Goal: Transaction & Acquisition: Purchase product/service

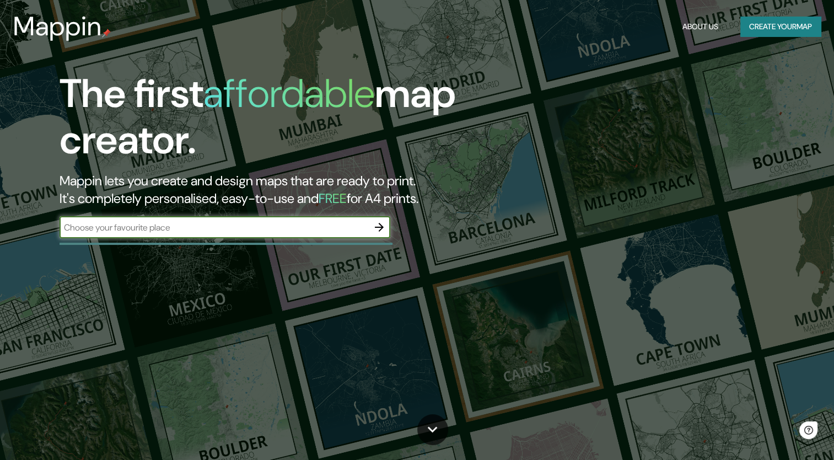
click at [370, 230] on button "button" at bounding box center [379, 227] width 22 height 22
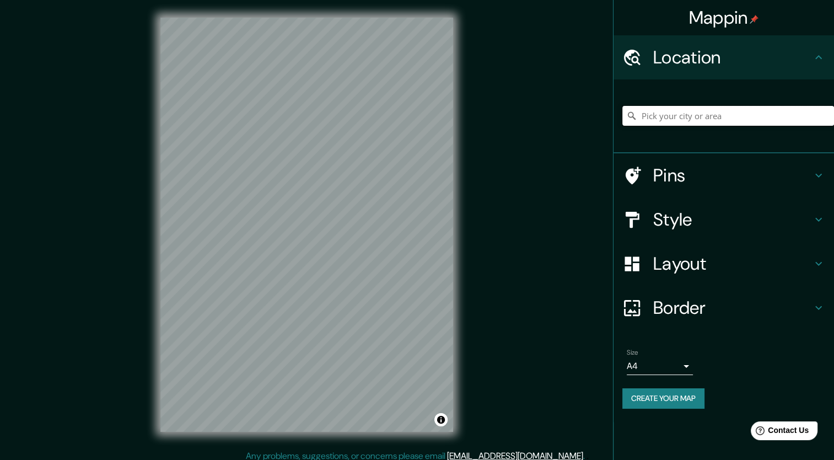
click at [657, 116] on input "Pick your city or area" at bounding box center [728, 116] width 212 height 20
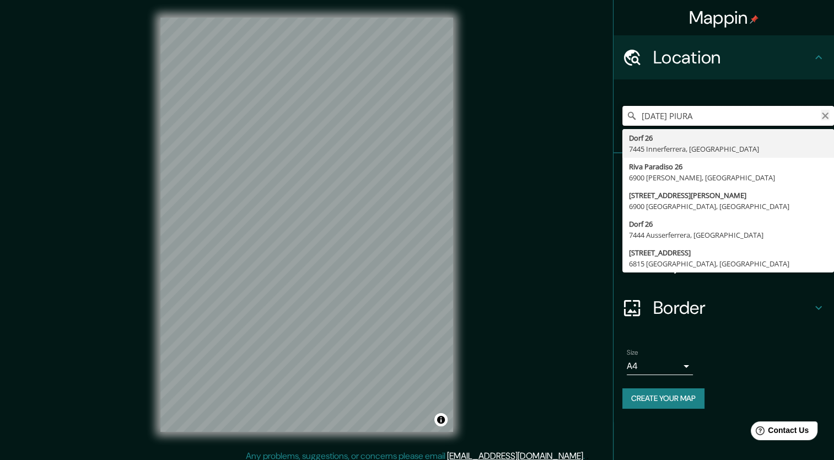
type input "[DATE] PIURA"
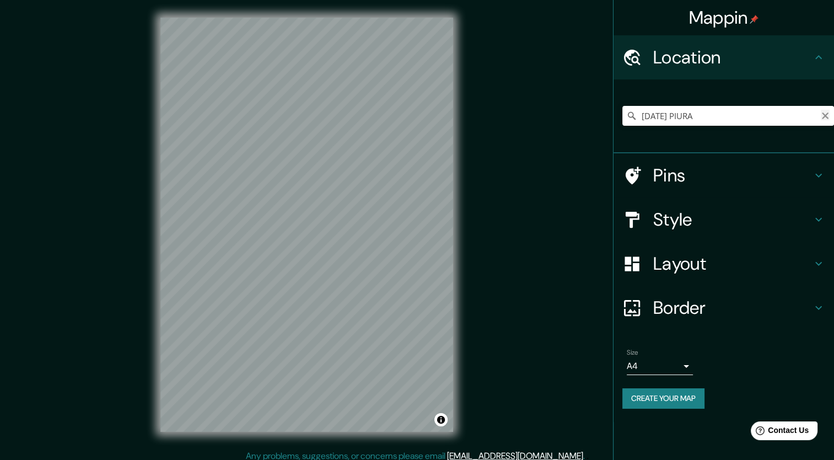
click at [829, 118] on icon "Clear" at bounding box center [825, 115] width 9 height 9
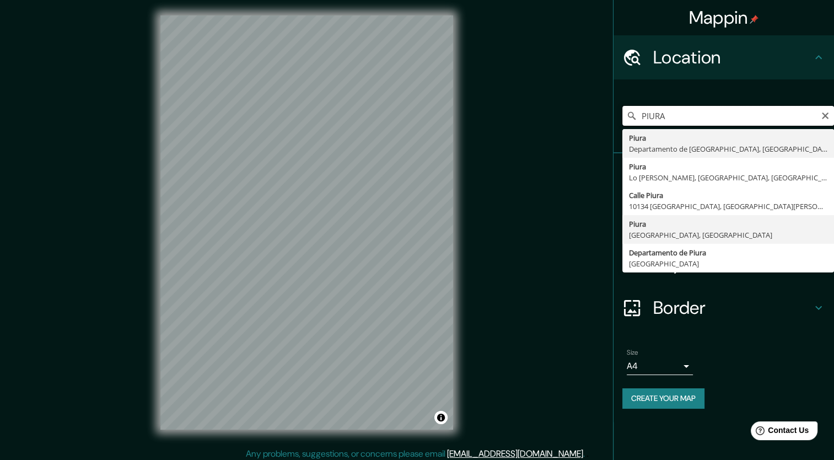
scroll to position [7, 0]
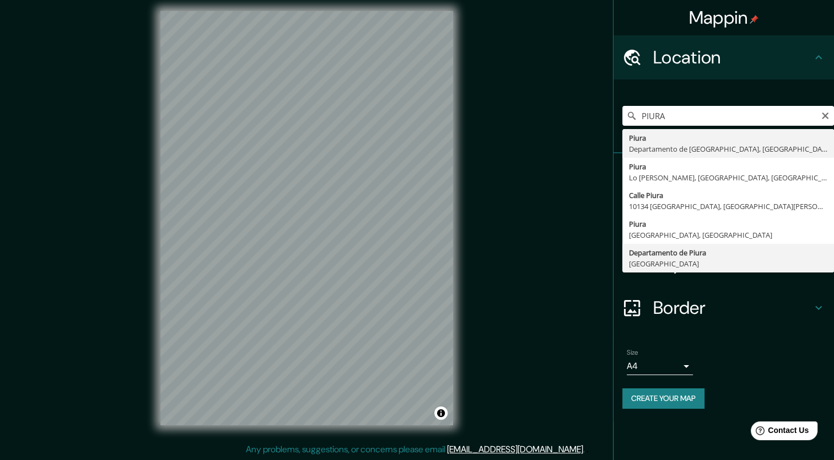
type input "Departamento de [GEOGRAPHIC_DATA], [GEOGRAPHIC_DATA]"
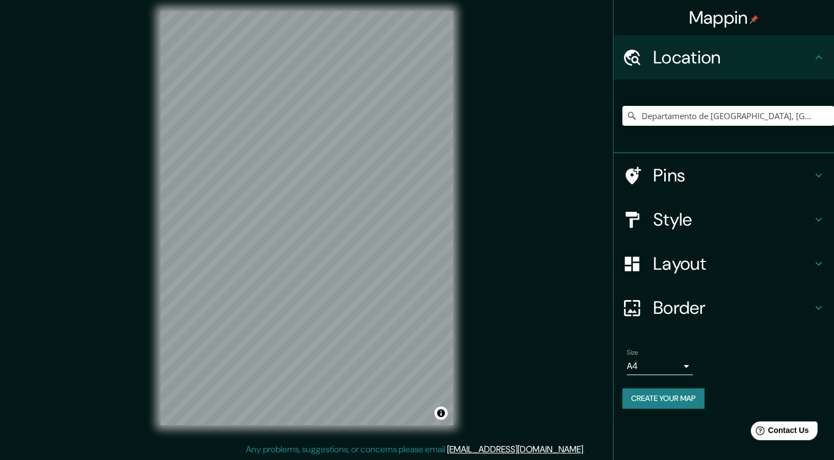
click at [679, 176] on h4 "Pins" at bounding box center [732, 175] width 159 height 22
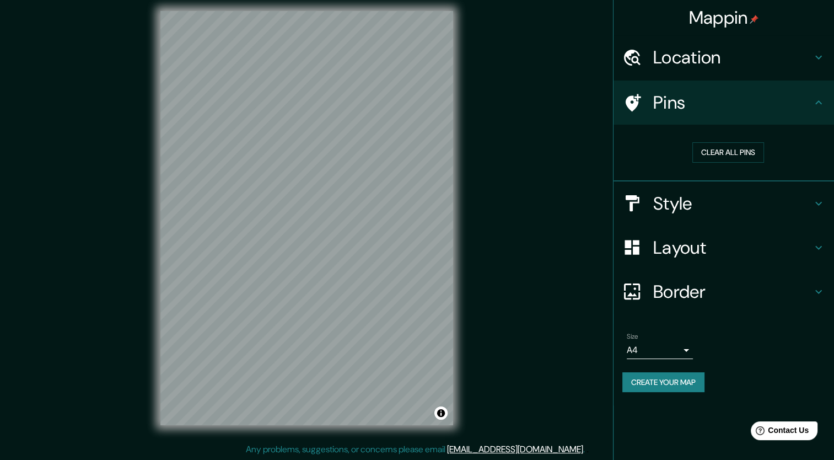
click at [647, 201] on div at bounding box center [637, 203] width 31 height 19
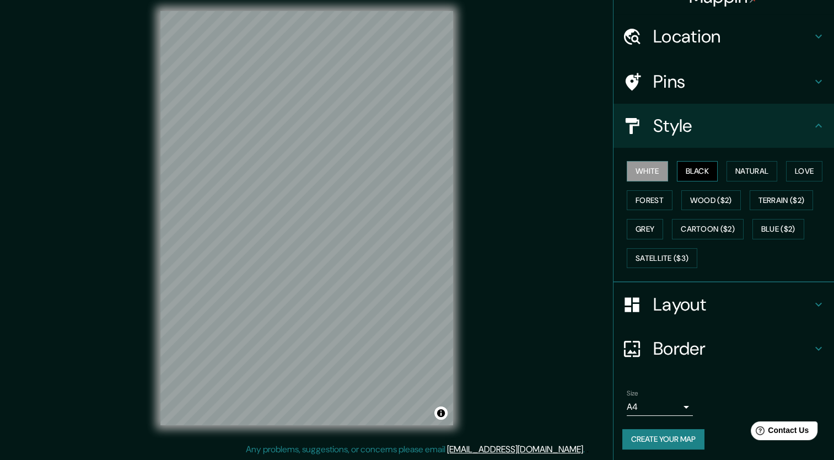
scroll to position [22, 0]
click at [689, 169] on button "Black" at bounding box center [697, 170] width 41 height 20
click at [736, 164] on button "Natural" at bounding box center [752, 170] width 51 height 20
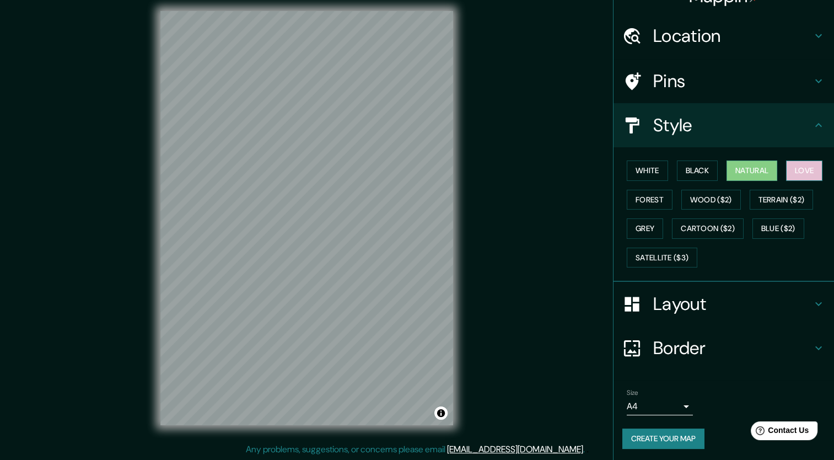
click at [799, 174] on button "Love" at bounding box center [804, 170] width 36 height 20
click at [644, 202] on button "Forest" at bounding box center [650, 200] width 46 height 20
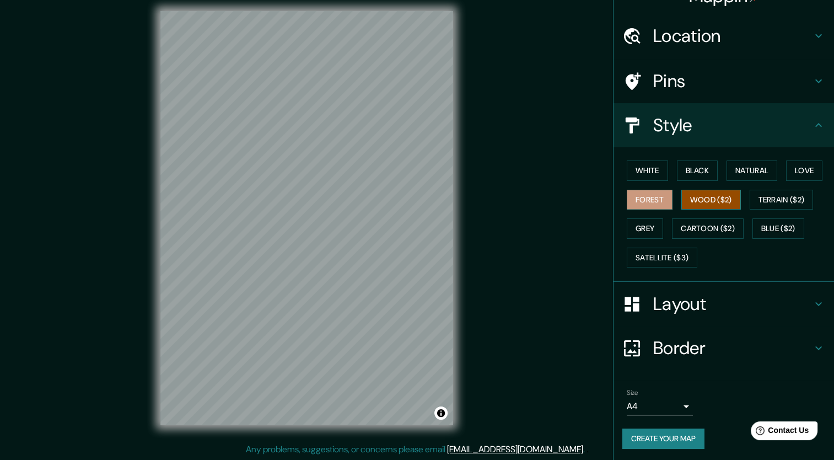
click at [683, 202] on button "Wood ($2)" at bounding box center [711, 200] width 60 height 20
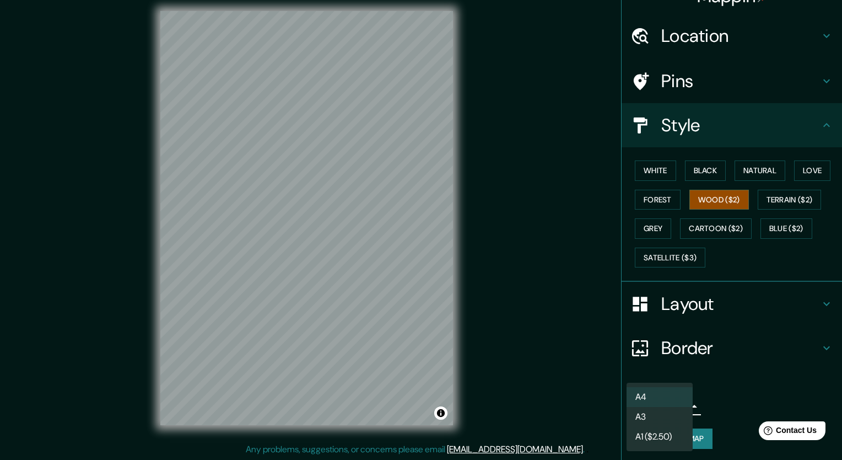
click at [679, 406] on body "Mappin Location [GEOGRAPHIC_DATA], [GEOGRAPHIC_DATA] Pins Style [PERSON_NAME] B…" at bounding box center [421, 223] width 842 height 460
click at [662, 412] on li "A3" at bounding box center [660, 417] width 66 height 20
type input "a4"
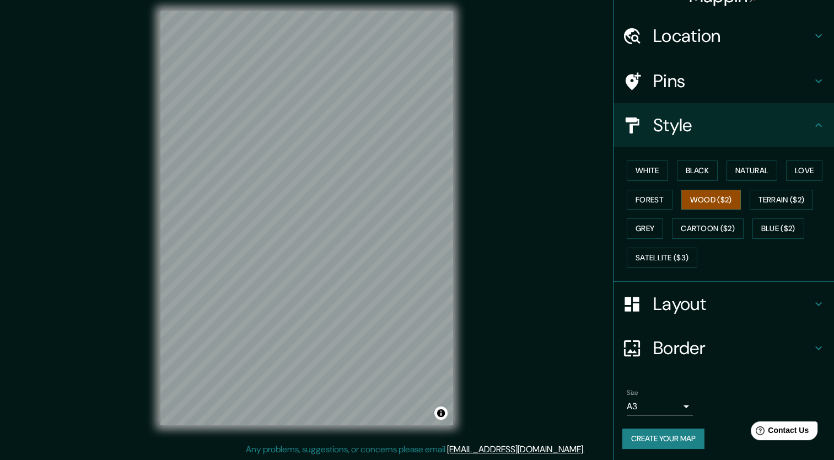
click at [765, 187] on div "White Black Natural Love Forest Wood ($2) Terrain ($2) Grey Cartoon ($2) Blue (…" at bounding box center [728, 214] width 212 height 116
click at [770, 197] on button "Terrain ($2)" at bounding box center [782, 200] width 64 height 20
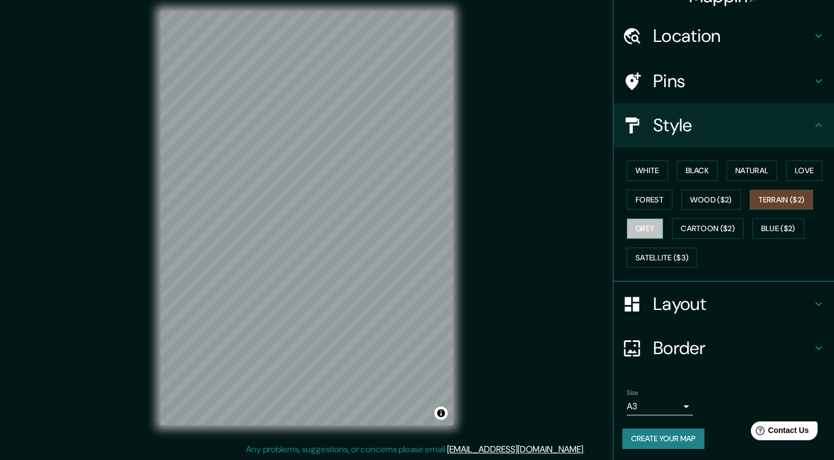
click at [636, 224] on button "Grey" at bounding box center [645, 228] width 36 height 20
click at [705, 215] on div "White Black Natural Love Forest Wood ($2) Terrain ($2) Grey Cartoon ($2) Blue (…" at bounding box center [728, 214] width 212 height 116
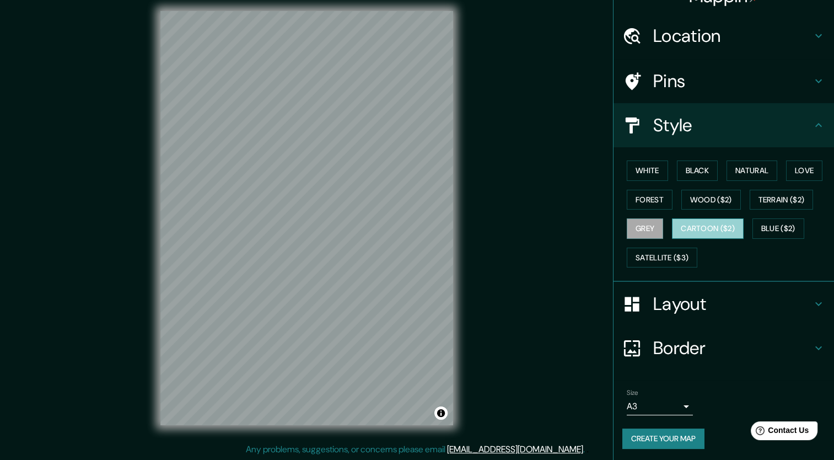
click at [714, 223] on button "Cartoon ($2)" at bounding box center [708, 228] width 72 height 20
click at [758, 221] on button "Blue ($2)" at bounding box center [779, 228] width 52 height 20
click at [716, 227] on button "Cartoon ($2)" at bounding box center [708, 228] width 72 height 20
click at [469, 257] on div "© Mapbox © OpenStreetMap Improve this map" at bounding box center [307, 217] width 328 height 449
click at [281, 271] on div "© Mapbox © OpenStreetMap Improve this map" at bounding box center [307, 217] width 328 height 449
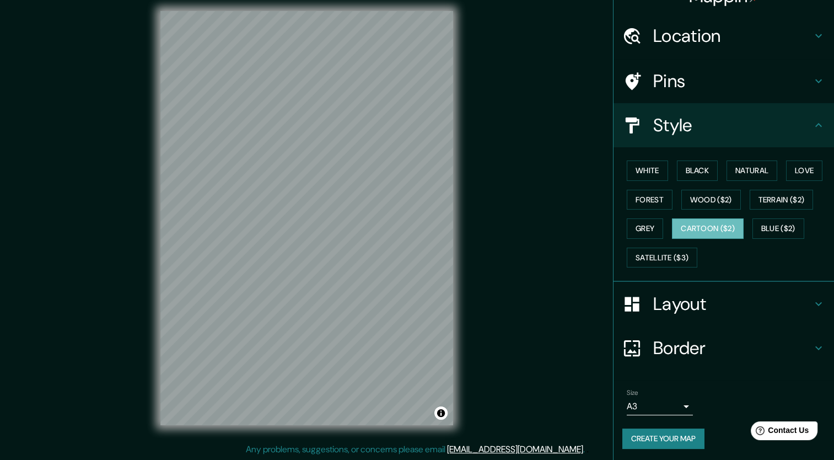
click at [781, 212] on div "White Black Natural Love Forest Wood ($2) Terrain ($2) Grey Cartoon ($2) Blue (…" at bounding box center [728, 214] width 212 height 116
click at [774, 243] on div "White Black Natural Love Forest Wood ($2) Terrain ($2) Grey Cartoon ($2) Blue (…" at bounding box center [728, 214] width 212 height 116
click at [770, 222] on button "Blue ($2)" at bounding box center [779, 228] width 52 height 20
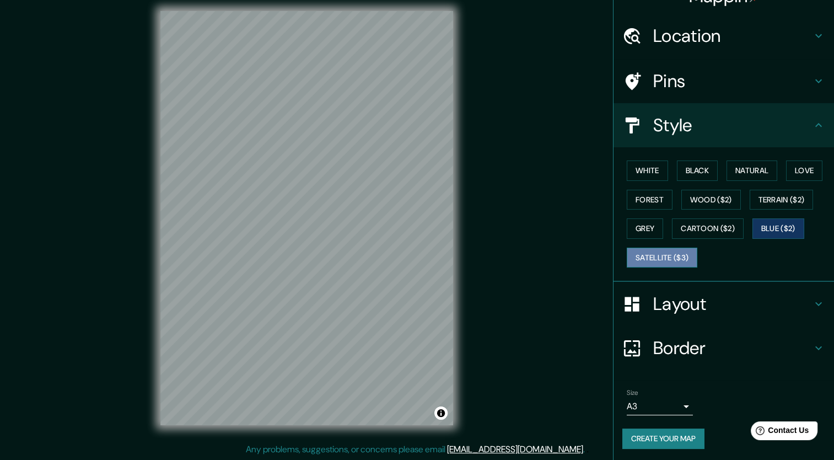
click at [649, 252] on button "Satellite ($3)" at bounding box center [662, 258] width 71 height 20
click at [651, 173] on button "White" at bounding box center [647, 170] width 41 height 20
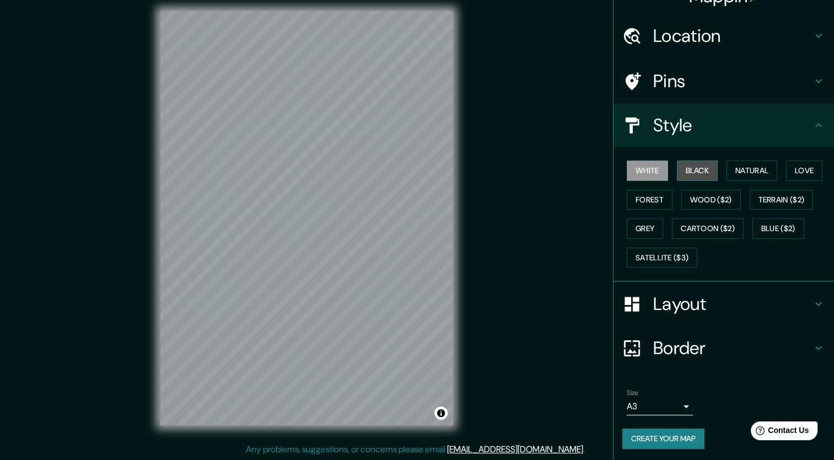
click at [685, 173] on button "Black" at bounding box center [697, 170] width 41 height 20
click at [646, 167] on button "White" at bounding box center [647, 170] width 41 height 20
click at [698, 179] on button "Black" at bounding box center [697, 170] width 41 height 20
click at [732, 165] on button "Natural" at bounding box center [752, 170] width 51 height 20
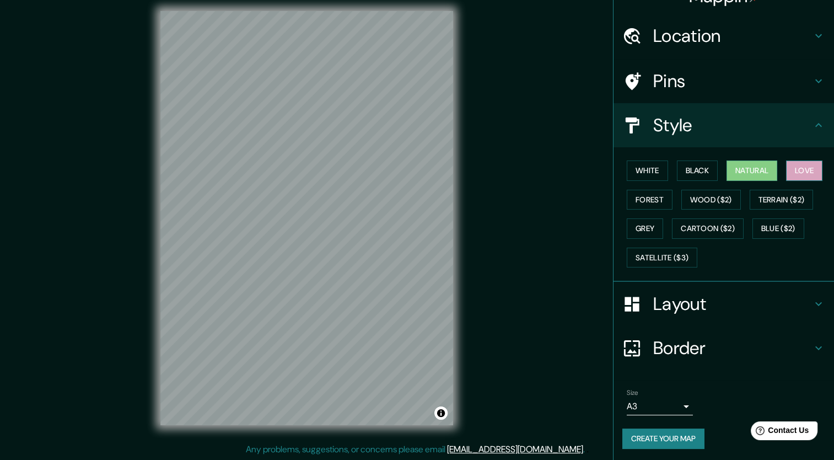
click at [786, 167] on button "Love" at bounding box center [804, 170] width 36 height 20
click at [646, 194] on button "Forest" at bounding box center [650, 200] width 46 height 20
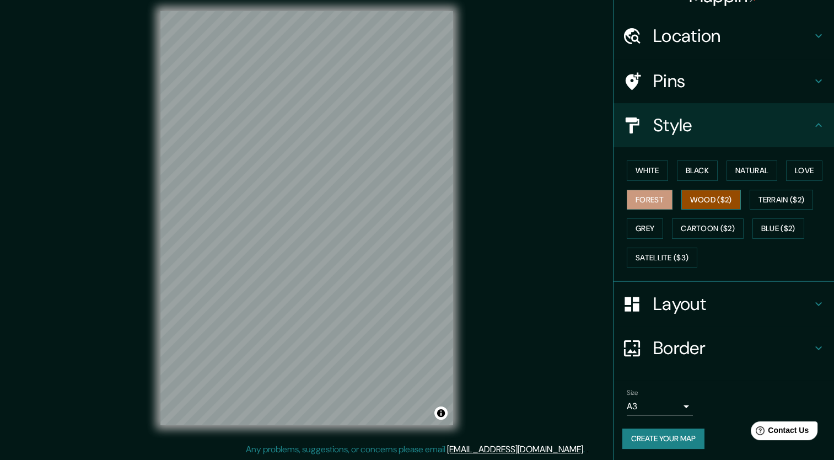
click at [690, 195] on button "Wood ($2)" at bounding box center [711, 200] width 60 height 20
click at [750, 195] on button "Terrain ($2)" at bounding box center [782, 200] width 64 height 20
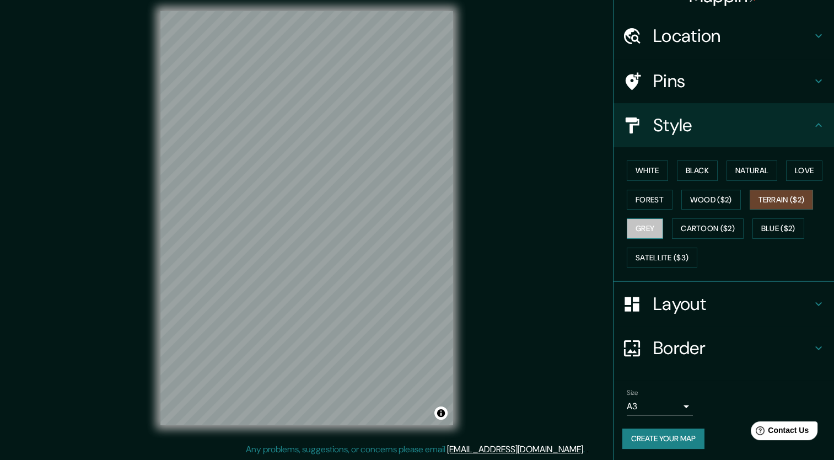
click at [633, 223] on button "Grey" at bounding box center [645, 228] width 36 height 20
click at [641, 164] on button "White" at bounding box center [647, 170] width 41 height 20
